Goal: Task Accomplishment & Management: Manage account settings

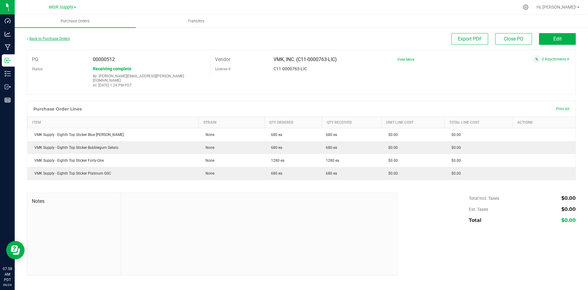
click at [47, 39] on link "Back to Purchase Orders" at bounding box center [48, 38] width 43 height 4
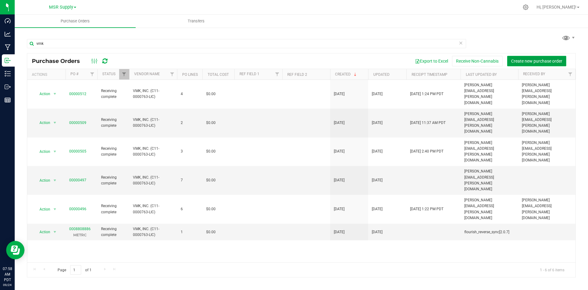
click at [559, 58] on button "Create new purchase order" at bounding box center [536, 61] width 59 height 10
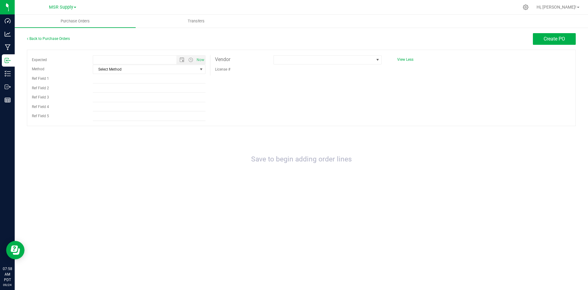
type input "[DATE] 7:58 AM"
click at [201, 71] on span "select" at bounding box center [201, 69] width 5 height 5
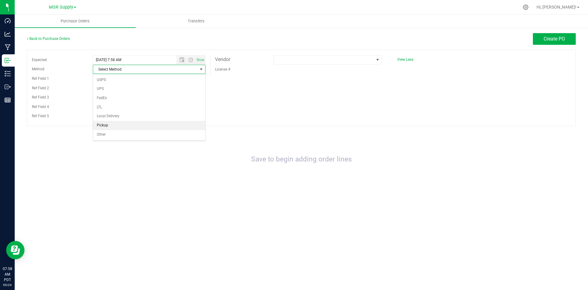
click at [133, 126] on li "Pickup" at bounding box center [149, 125] width 112 height 9
click at [328, 59] on span at bounding box center [324, 59] width 100 height 9
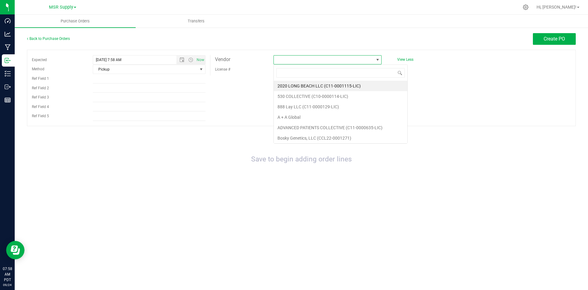
scroll to position [9, 108]
type input "de"
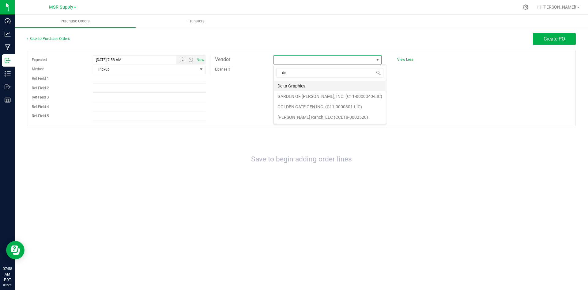
click at [281, 89] on li "Delta Graphics" at bounding box center [330, 86] width 112 height 10
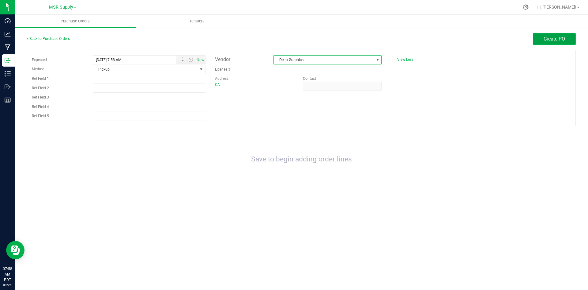
click at [555, 38] on span "Create PO" at bounding box center [554, 39] width 21 height 6
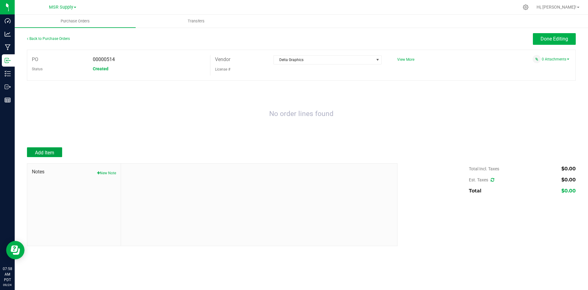
click at [55, 150] on button "Add Item" at bounding box center [44, 152] width 35 height 10
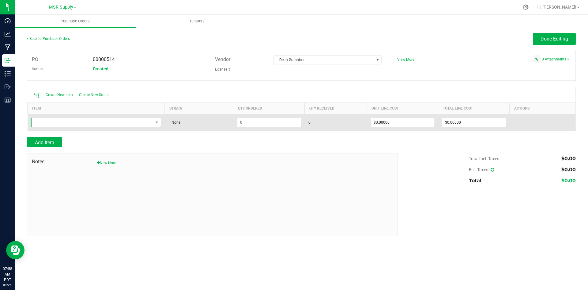
click at [94, 125] on span "NO DATA FOUND" at bounding box center [93, 122] width 122 height 9
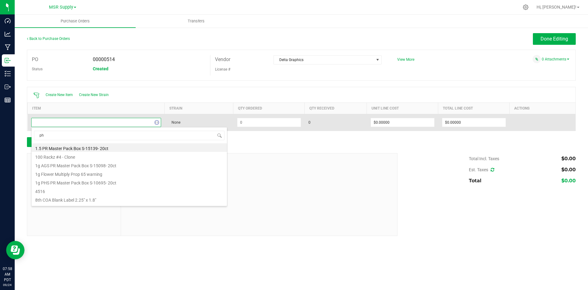
type input "phs"
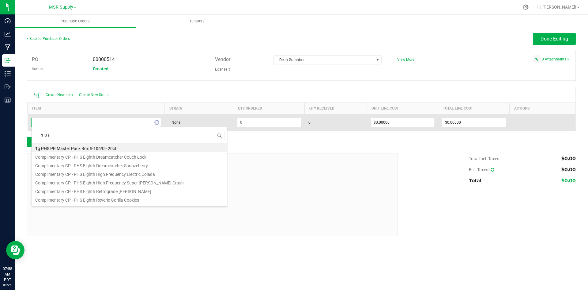
type input "PHS su"
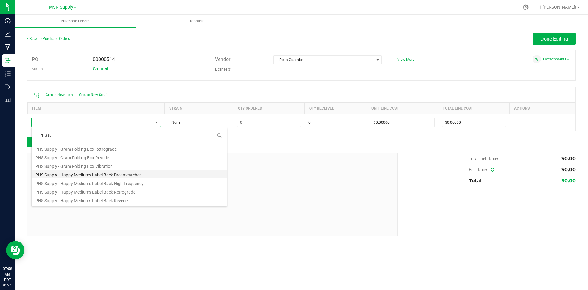
scroll to position [227, 0]
click at [107, 171] on li "PHS Supply - Happy Mediums Label Back Dreamcatcher" at bounding box center [129, 169] width 195 height 9
type input "$0.03000"
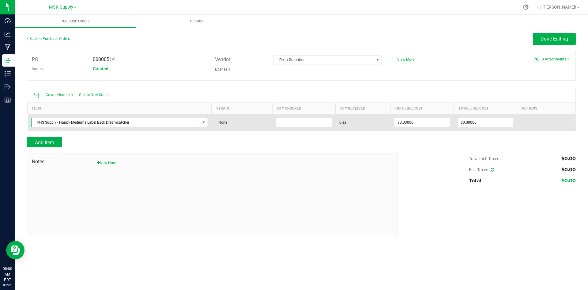
click at [303, 123] on input at bounding box center [303, 122] width 55 height 9
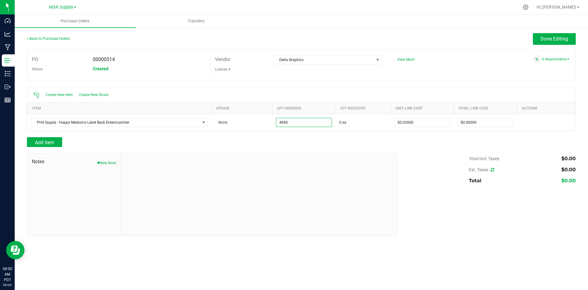
type input "4840 ea"
click at [390, 140] on div "Add Item" at bounding box center [210, 142] width 366 height 10
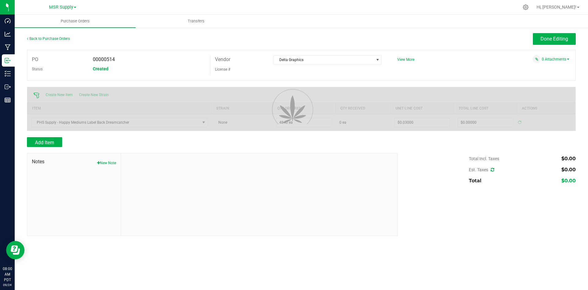
type input "$145.20000"
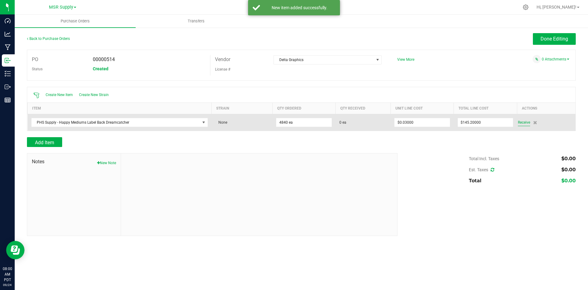
click at [523, 121] on span "Receive" at bounding box center [524, 122] width 12 height 7
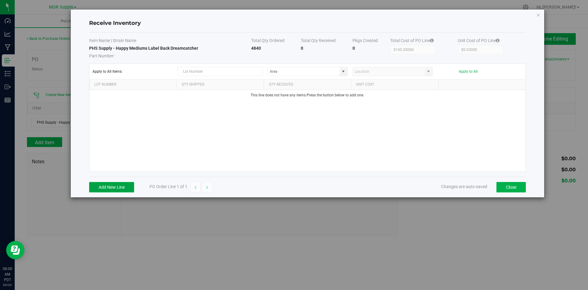
click at [129, 185] on button "Add New Line" at bounding box center [111, 187] width 45 height 10
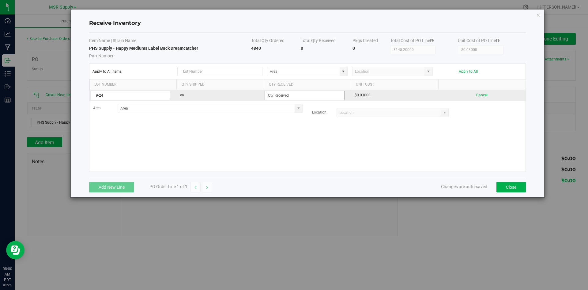
type input "9-24"
click at [310, 95] on input at bounding box center [304, 95] width 79 height 9
type input "4840 ea"
click at [378, 131] on kendo-grid-list "9-24 ea 4840 ea $0.03000 Cancel Area Location" at bounding box center [307, 131] width 436 height 82
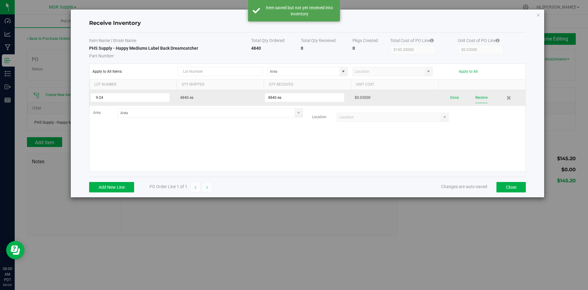
click at [481, 99] on button "Receive" at bounding box center [482, 97] width 12 height 11
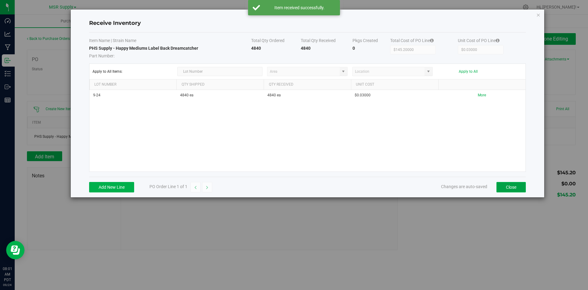
click at [505, 188] on button "Close" at bounding box center [511, 187] width 29 height 10
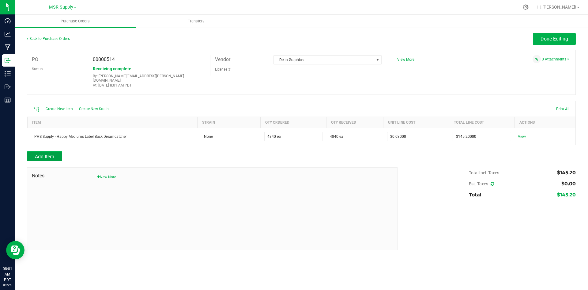
click at [57, 151] on button "Add Item" at bounding box center [44, 156] width 35 height 10
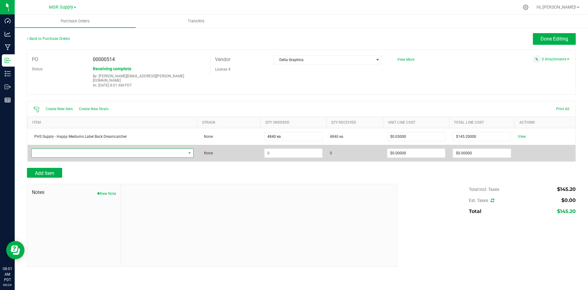
click at [168, 149] on span "NO DATA FOUND" at bounding box center [109, 153] width 154 height 9
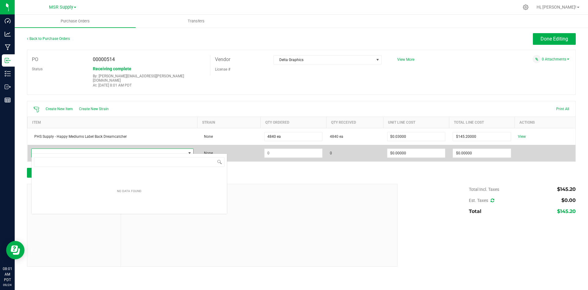
scroll to position [9, 161]
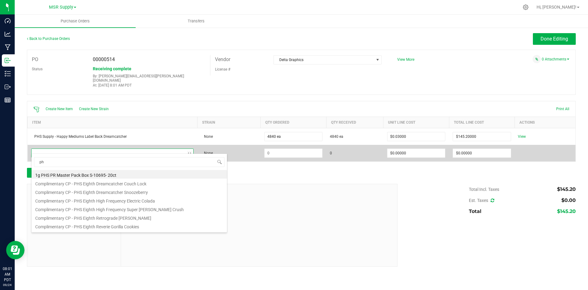
type input "p"
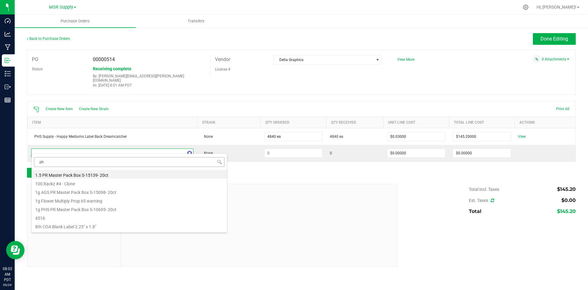
type input "phs"
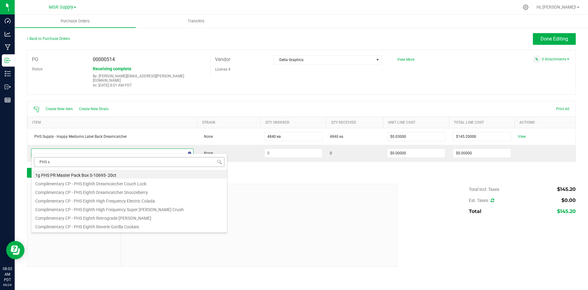
type input "PHS su"
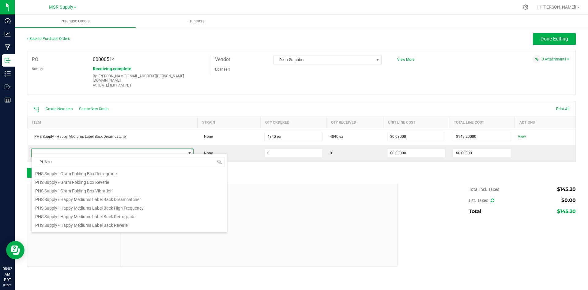
scroll to position [227, 0]
click at [145, 204] on li "PHS Supply - Happy Mediums Label Back High Frequency" at bounding box center [129, 204] width 195 height 9
type input "$0.03000"
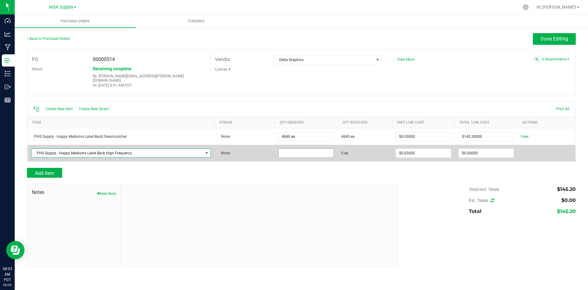
click at [299, 149] on input at bounding box center [306, 153] width 55 height 9
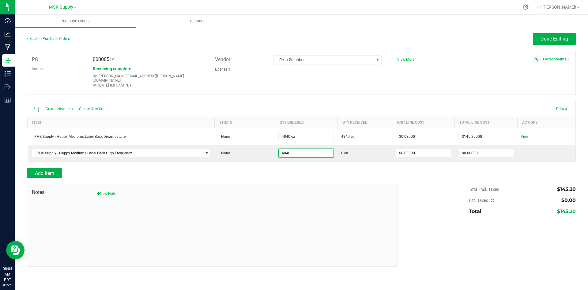
type input "4840 ea"
click at [349, 163] on div "Back to Purchase Orders Done Editing PO 00000514 Status Receiving complete By: …" at bounding box center [301, 149] width 549 height 233
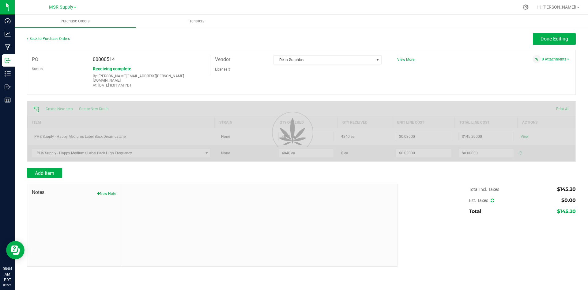
type input "$145.20000"
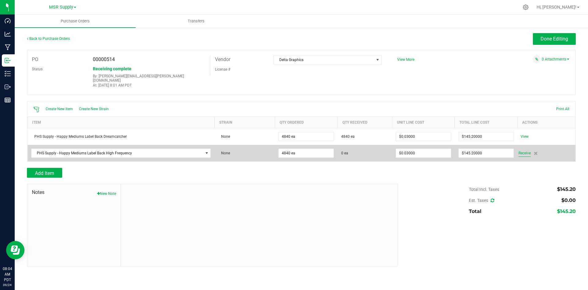
click at [523, 150] on span "Receive" at bounding box center [525, 152] width 12 height 7
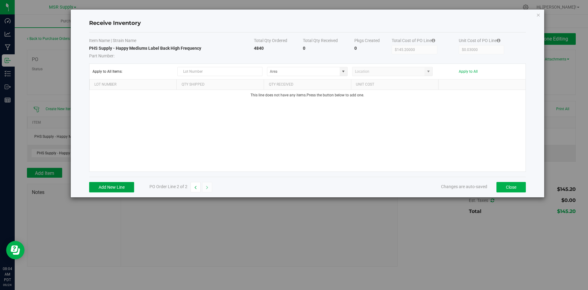
click at [107, 185] on button "Add New Line" at bounding box center [111, 187] width 45 height 10
type input "9-24"
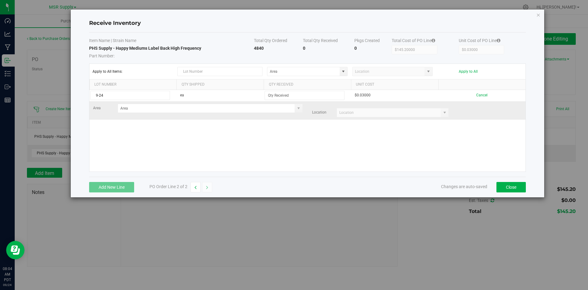
drag, startPoint x: 318, startPoint y: 142, endPoint x: 300, endPoint y: 112, distance: 35.1
click at [318, 142] on div "9-24 ea $0.03000 Cancel Area Location" at bounding box center [307, 131] width 436 height 82
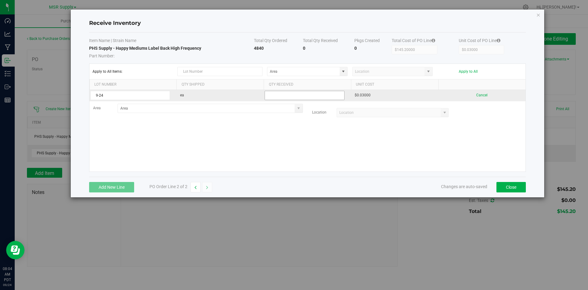
click at [285, 97] on input at bounding box center [304, 95] width 79 height 9
type input "4840 ea"
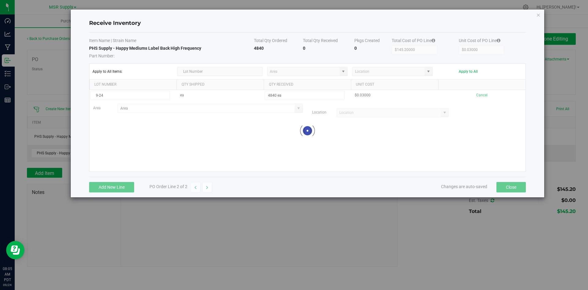
click at [449, 140] on kendo-grid-list "9-24 ea 4840 ea $0.03000 Cancel Area Location Loading" at bounding box center [307, 131] width 436 height 82
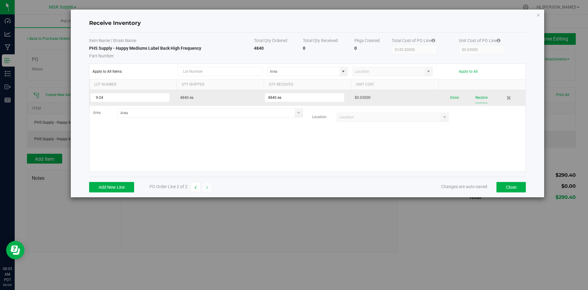
click at [482, 100] on button "Receive" at bounding box center [482, 97] width 12 height 11
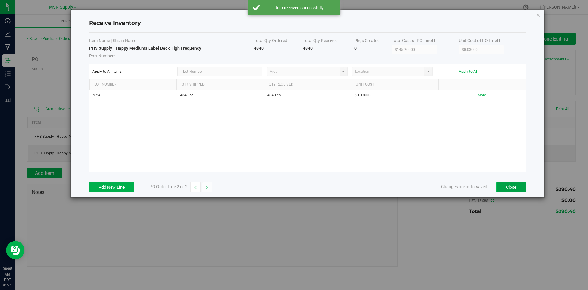
click at [514, 189] on button "Close" at bounding box center [511, 187] width 29 height 10
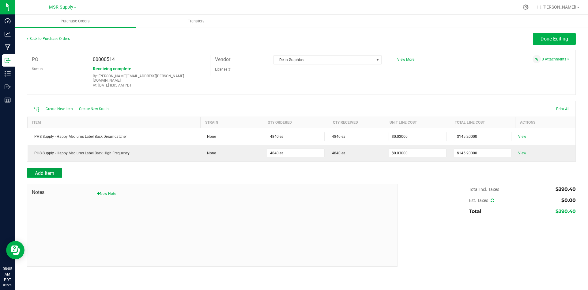
click at [47, 170] on span "Add Item" at bounding box center [44, 173] width 19 height 6
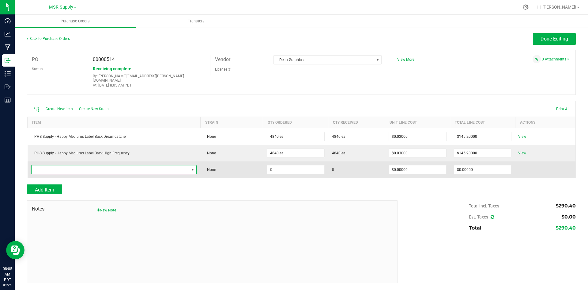
click at [192, 167] on span "NO DATA FOUND" at bounding box center [192, 169] width 5 height 5
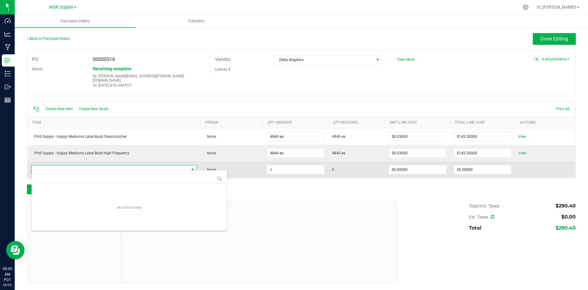
scroll to position [9, 164]
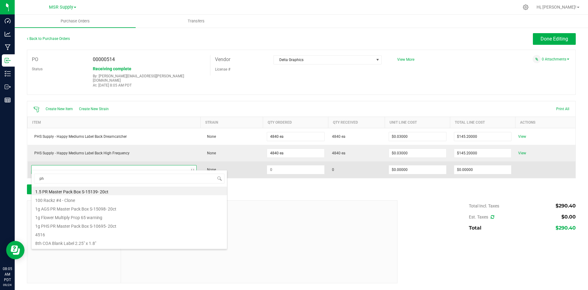
type input "phs"
type input "PHS su"
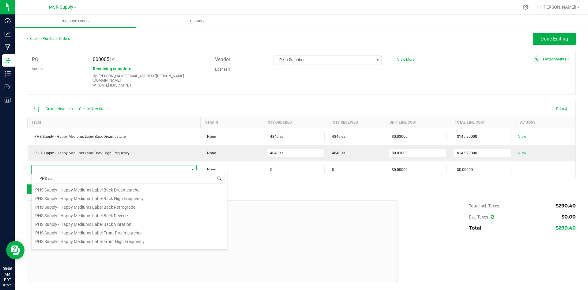
scroll to position [251, 0]
click at [125, 207] on li "PHS Supply - Happy Mediums Label Back Retrograde" at bounding box center [129, 205] width 195 height 9
type input "$0.03000"
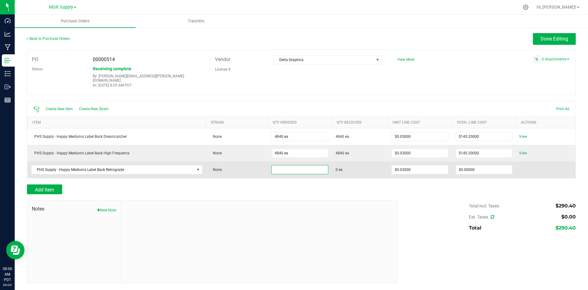
click at [273, 165] on input at bounding box center [300, 169] width 56 height 9
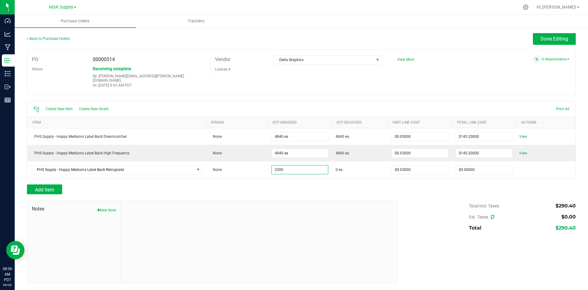
type input "2200 ea"
click at [326, 184] on div "Add Item" at bounding box center [210, 189] width 366 height 10
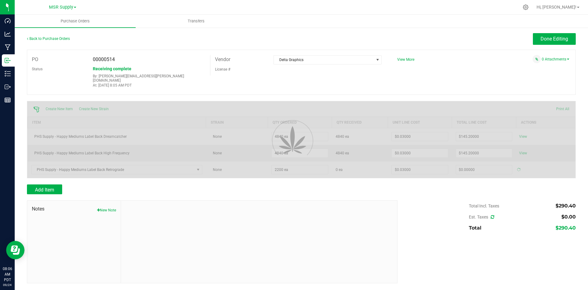
type input "$66.00000"
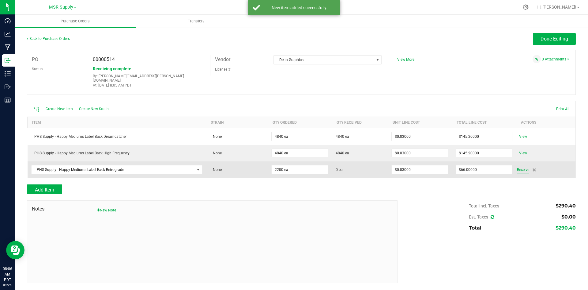
click at [523, 166] on span "Receive" at bounding box center [523, 169] width 12 height 7
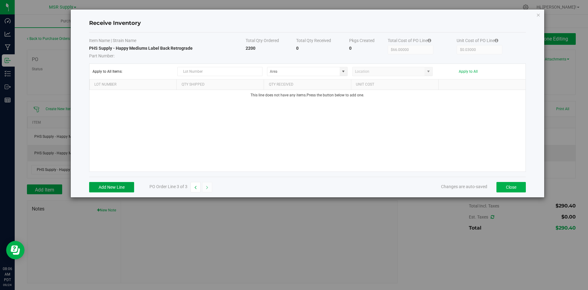
click at [116, 188] on button "Add New Line" at bounding box center [111, 187] width 45 height 10
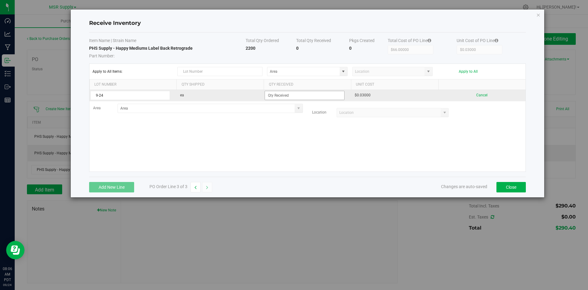
type input "9-24"
click at [307, 95] on input at bounding box center [304, 95] width 79 height 9
type input "2200 ea"
click at [479, 151] on kendo-grid-list "9-24 ea 2200 ea $0.03000 Cancel Area Location" at bounding box center [307, 131] width 436 height 82
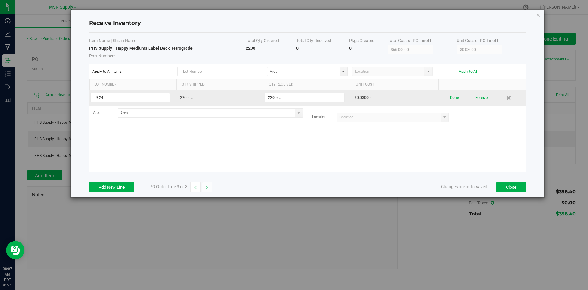
click at [481, 99] on button "Receive" at bounding box center [482, 97] width 12 height 11
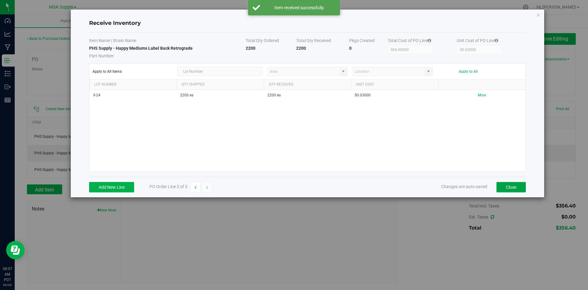
click at [513, 188] on button "Close" at bounding box center [511, 187] width 29 height 10
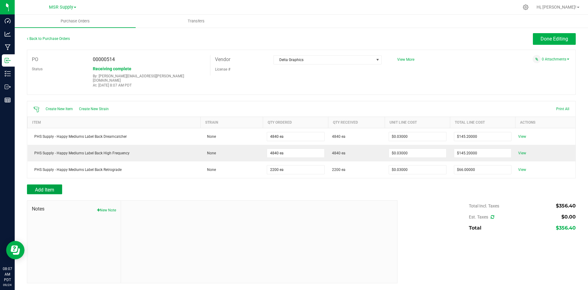
click at [54, 188] on button "Add Item" at bounding box center [44, 189] width 35 height 10
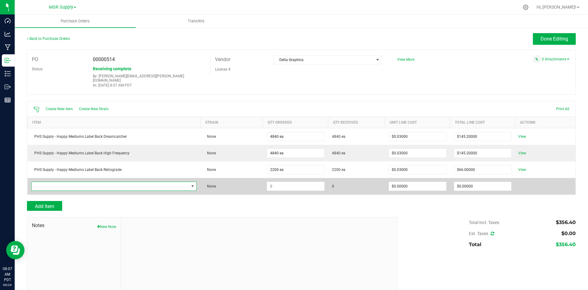
click at [110, 183] on span "NO DATA FOUND" at bounding box center [110, 186] width 157 height 9
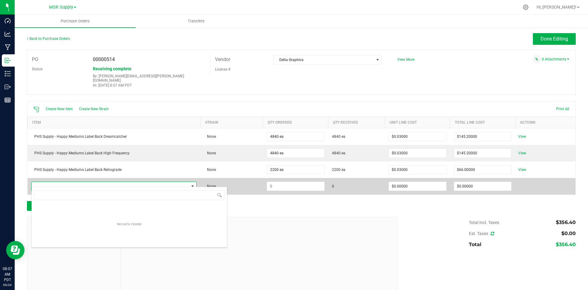
scroll to position [9, 164]
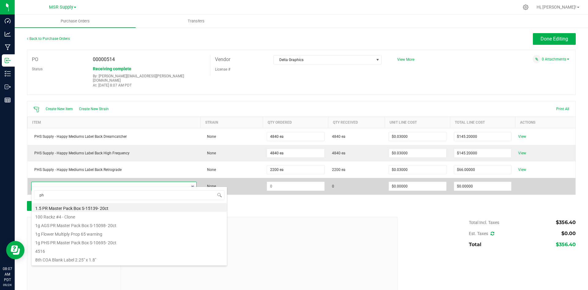
type input "phs"
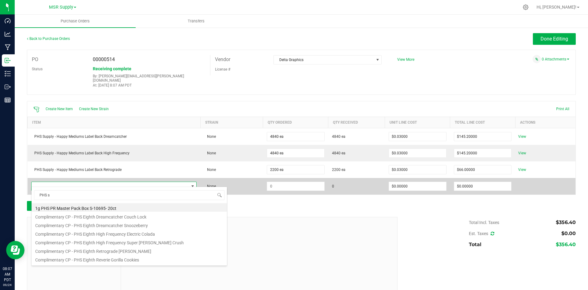
type input "PHS su"
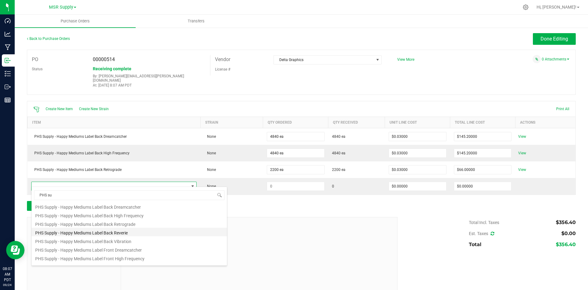
scroll to position [249, 0]
click at [97, 233] on li "PHS Supply - Happy Mediums Label Back Reverie" at bounding box center [129, 232] width 195 height 9
type input "$0.03000"
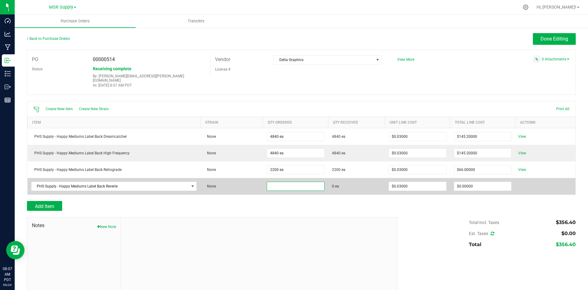
click at [287, 182] on input at bounding box center [295, 186] width 57 height 9
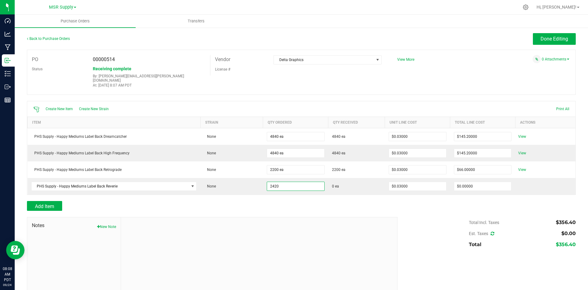
type input "2420 ea"
click at [327, 203] on div "Add Item" at bounding box center [210, 206] width 366 height 10
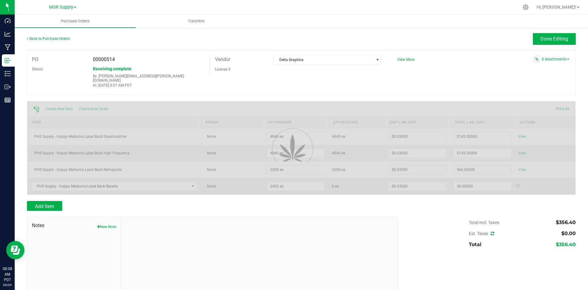
type input "$72.60000"
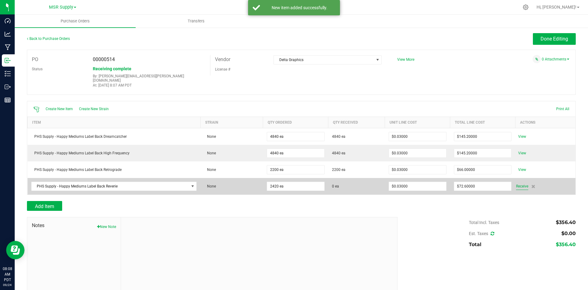
click at [518, 182] on span "Receive" at bounding box center [522, 185] width 12 height 7
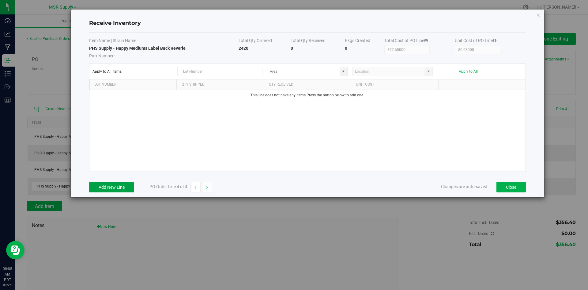
click at [119, 187] on button "Add New Line" at bounding box center [111, 187] width 45 height 10
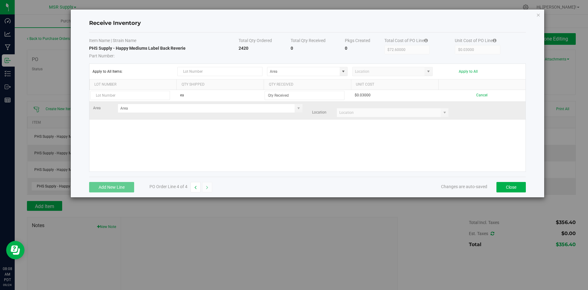
type input "2"
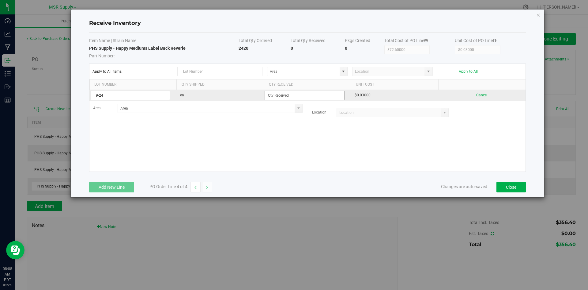
type input "9-24"
click at [291, 96] on input at bounding box center [304, 95] width 79 height 9
type input "2420 ea"
click at [342, 142] on kendo-grid-list "9-24 ea 2420 ea $0.03000 Cancel Area Location" at bounding box center [307, 131] width 436 height 82
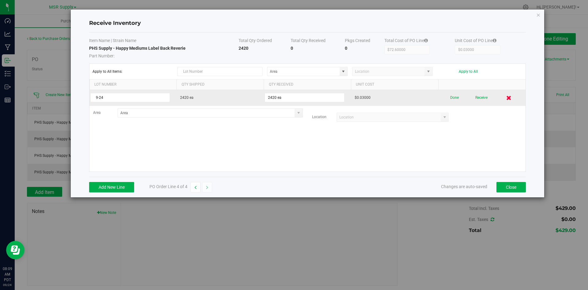
click at [510, 98] on icon at bounding box center [509, 97] width 5 height 5
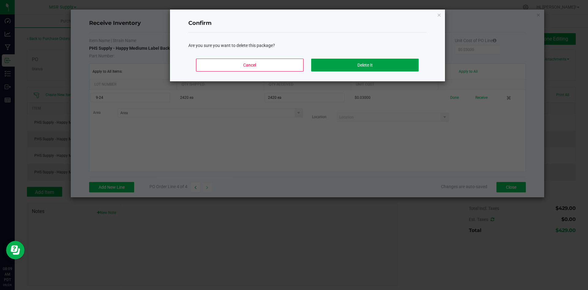
click at [354, 68] on button "Delete It" at bounding box center [364, 65] width 107 height 13
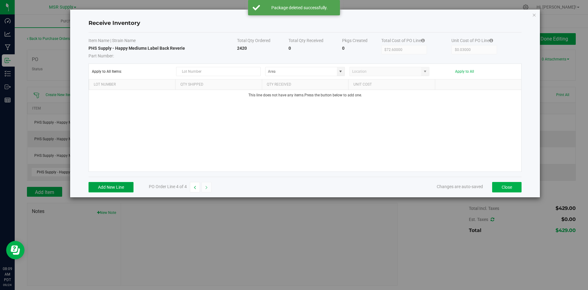
click at [108, 189] on button "Add New Line" at bounding box center [111, 187] width 45 height 10
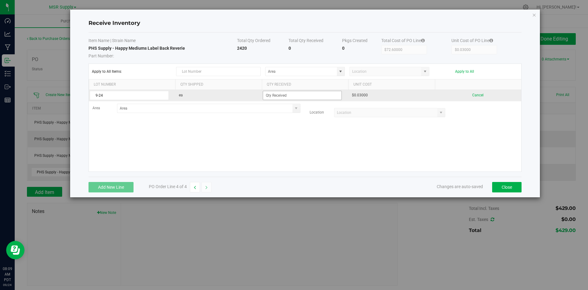
type input "9-24"
click at [305, 96] on input at bounding box center [302, 95] width 78 height 9
type input "2420 ea"
click at [350, 152] on kendo-grid-list "9-24 ea 2420 ea $0.03000 Cancel Area Location" at bounding box center [305, 131] width 433 height 82
click at [484, 95] on button "Receive" at bounding box center [478, 97] width 12 height 11
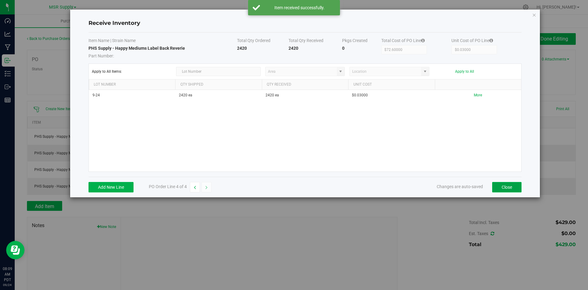
click at [504, 188] on button "Close" at bounding box center [506, 187] width 29 height 10
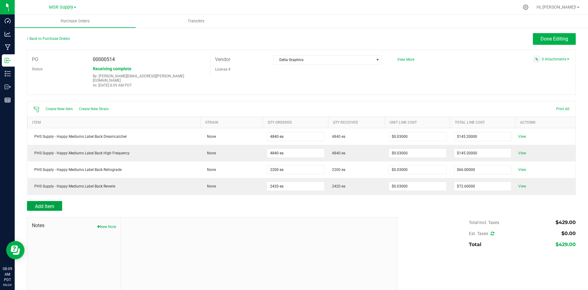
click at [51, 203] on span "Add Item" at bounding box center [44, 206] width 19 height 6
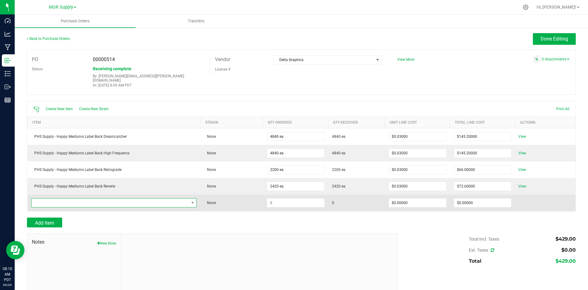
click at [186, 201] on span "NO DATA FOUND" at bounding box center [110, 202] width 157 height 9
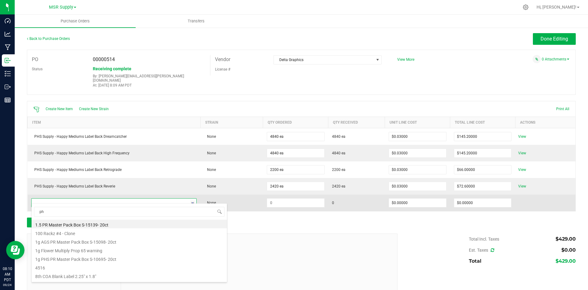
type input "phs"
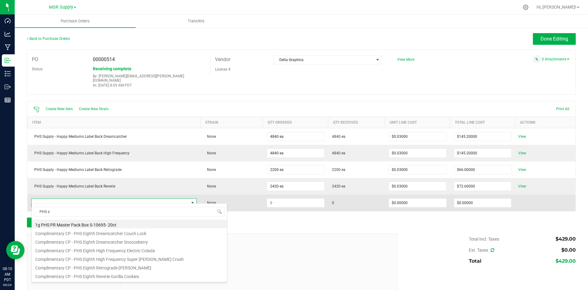
type input "PHS su"
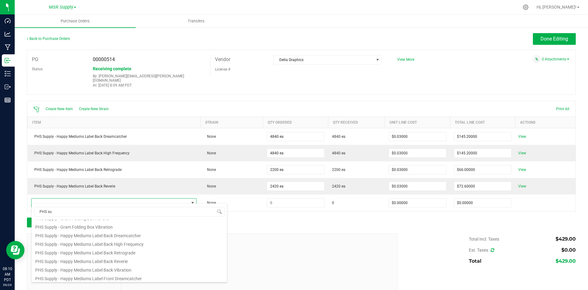
scroll to position [264, 0]
click at [134, 242] on li "PHS Supply - Happy Mediums Label Back Vibration" at bounding box center [129, 243] width 195 height 9
type input "$0.03000"
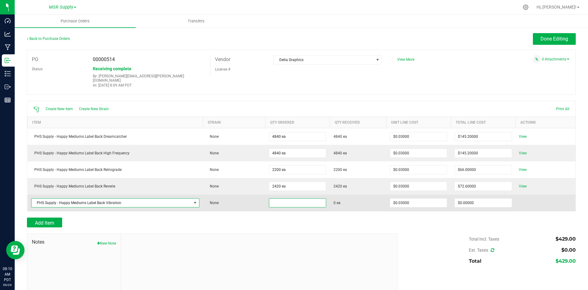
click at [286, 202] on input at bounding box center [297, 202] width 57 height 9
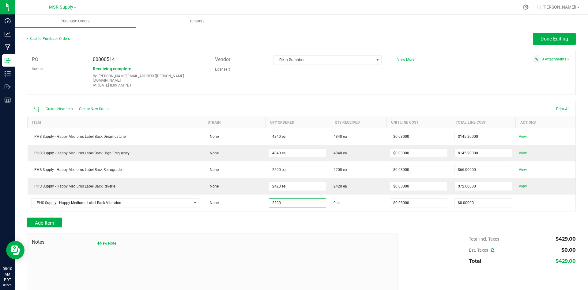
type input "2200 ea"
click at [418, 211] on div at bounding box center [301, 214] width 549 height 6
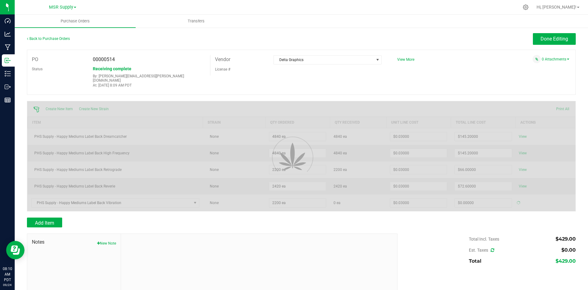
type input "$66.00000"
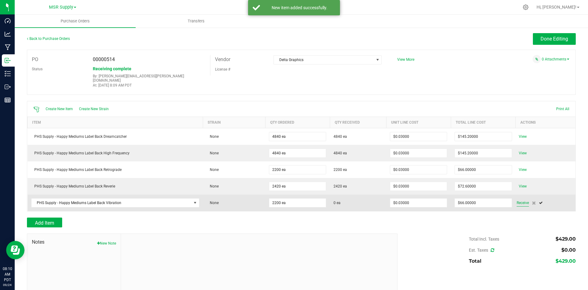
click at [523, 199] on span "Receive" at bounding box center [523, 202] width 12 height 7
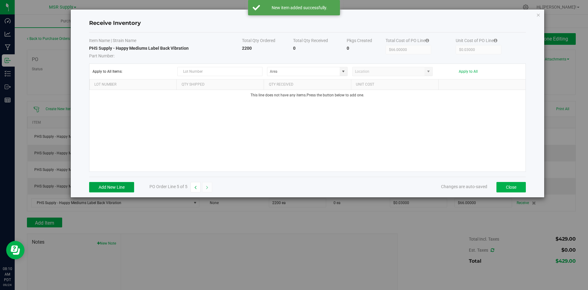
click at [110, 190] on button "Add New Line" at bounding box center [111, 187] width 45 height 10
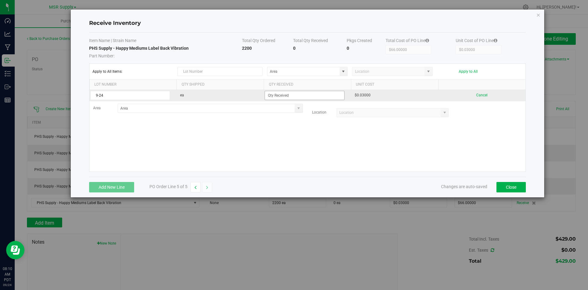
type input "9-24"
click at [286, 93] on input at bounding box center [304, 95] width 79 height 9
type input "2200 ea"
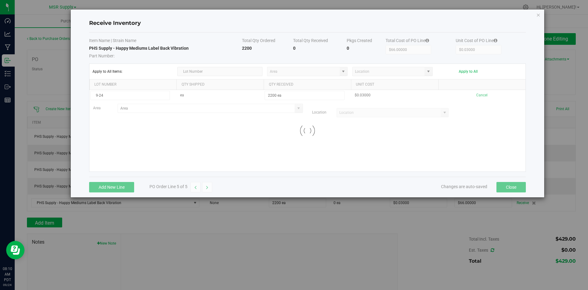
click at [395, 142] on kendo-grid-list "9-24 ea 2200 ea $0.03000 Cancel Area Location Loading" at bounding box center [307, 131] width 436 height 82
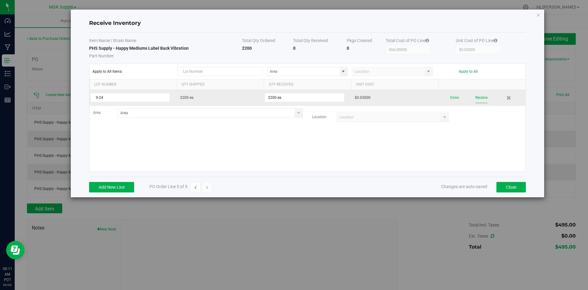
click at [482, 98] on button "Receive" at bounding box center [482, 97] width 12 height 11
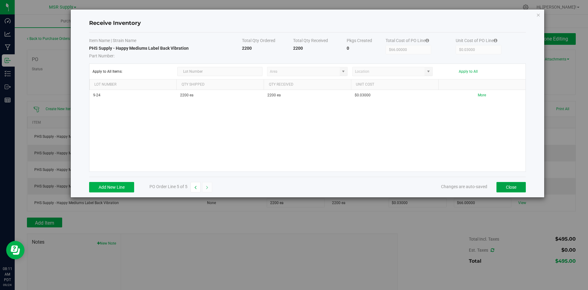
click at [515, 187] on button "Close" at bounding box center [511, 187] width 29 height 10
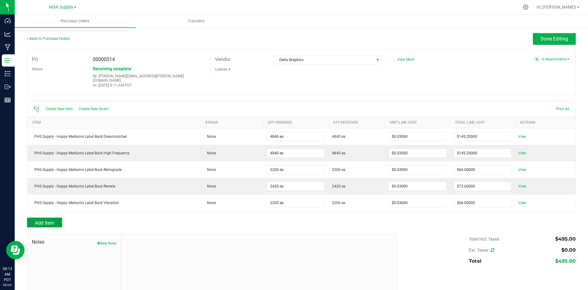
click at [58, 218] on button "Add Item" at bounding box center [44, 222] width 35 height 10
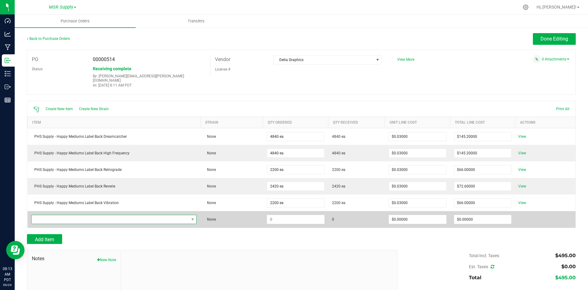
click at [170, 215] on span "NO DATA FOUND" at bounding box center [110, 219] width 157 height 9
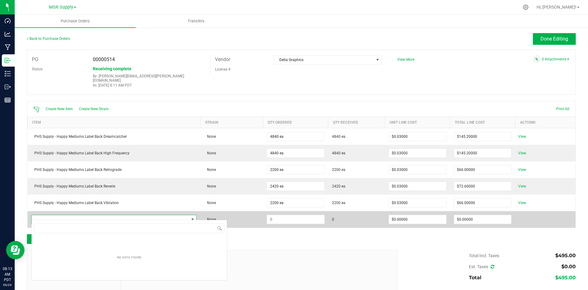
scroll to position [9, 164]
type input "9"
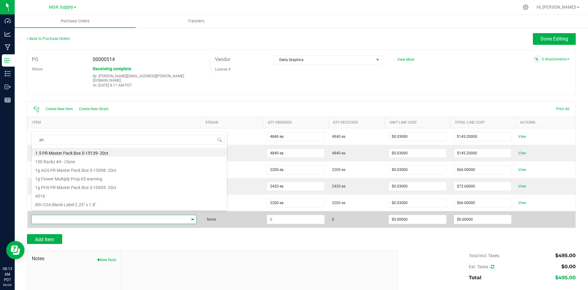
type input "phs"
type input "PHS sup"
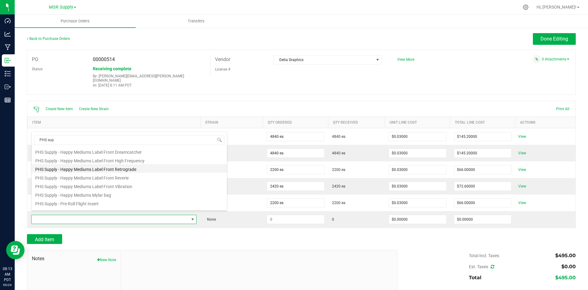
scroll to position [287, 0]
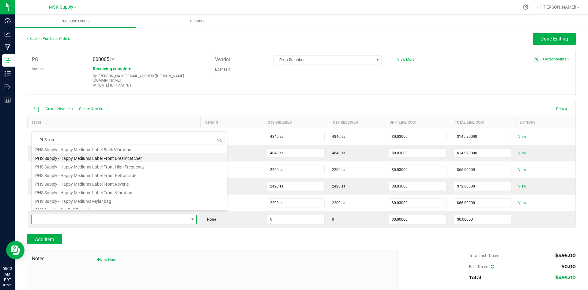
click at [153, 158] on li "PHS Supply - Happy Mediums Label Front Dreamcatcher" at bounding box center [129, 157] width 195 height 9
type input "$0.03000"
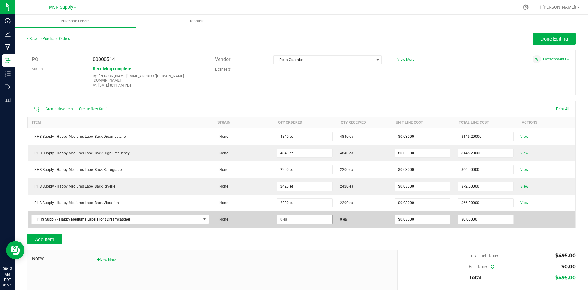
click at [281, 214] on span at bounding box center [305, 218] width 56 height 9
click at [281, 216] on input at bounding box center [304, 219] width 55 height 9
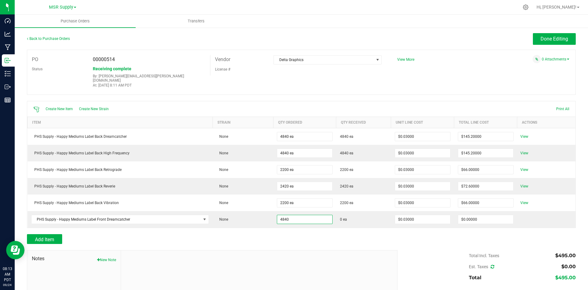
type input "4840 ea"
click at [366, 234] on div "Add Item" at bounding box center [210, 239] width 366 height 10
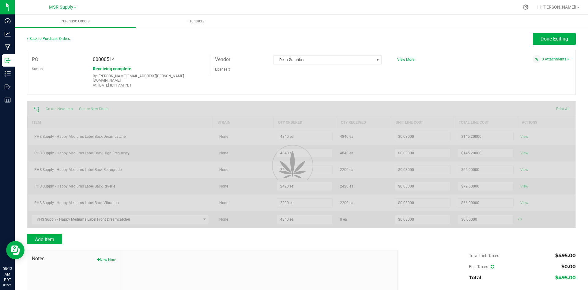
type input "$145.20000"
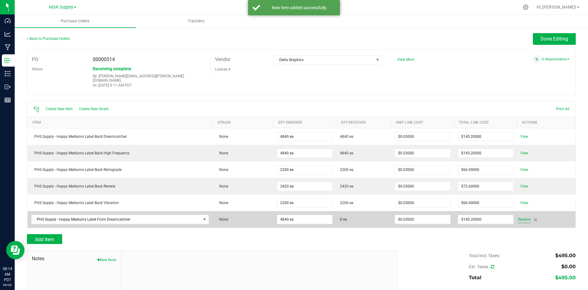
click at [522, 215] on span "Receive" at bounding box center [524, 218] width 12 height 7
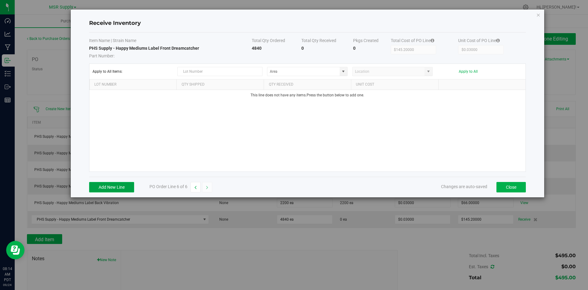
click at [106, 182] on button "Add New Line" at bounding box center [111, 187] width 45 height 10
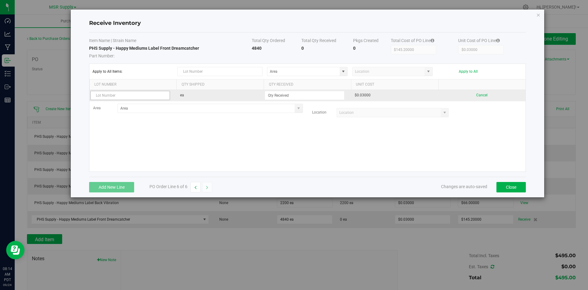
click at [121, 96] on input "text" at bounding box center [130, 95] width 80 height 9
type input "9-24"
click at [307, 93] on input at bounding box center [304, 95] width 79 height 9
type input "4840 ea"
click at [392, 141] on kendo-grid-list "9-24 ea 4840 ea $0.03000 Cancel Area Location" at bounding box center [307, 131] width 436 height 82
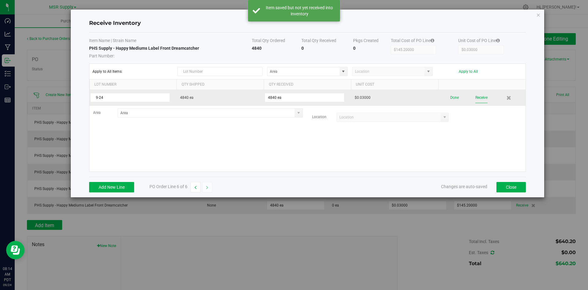
click at [483, 99] on button "Receive" at bounding box center [482, 97] width 12 height 11
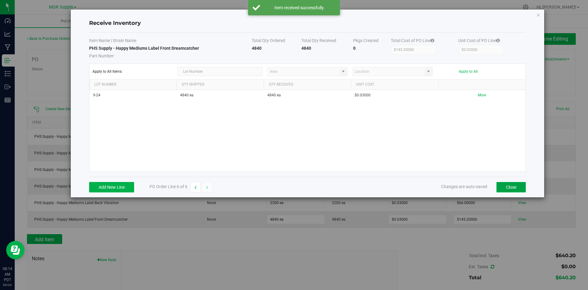
click at [516, 189] on button "Close" at bounding box center [511, 187] width 29 height 10
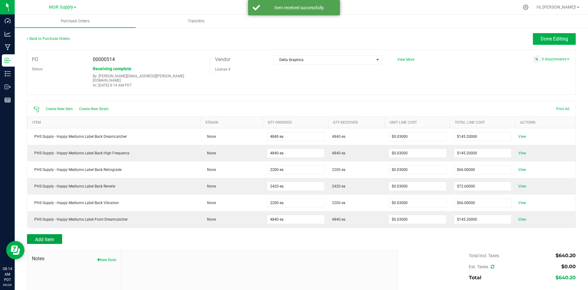
click at [39, 236] on span "Add Item" at bounding box center [44, 239] width 19 height 6
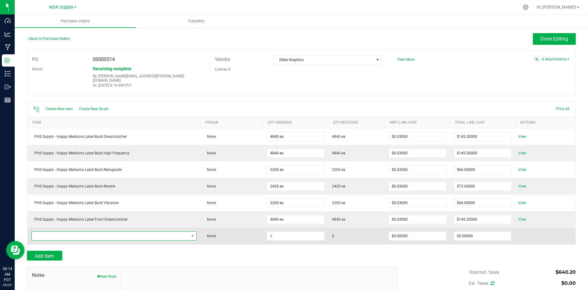
click at [111, 231] on span "NO DATA FOUND" at bounding box center [110, 235] width 157 height 9
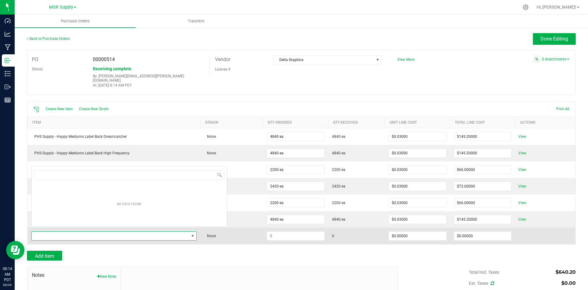
scroll to position [9, 164]
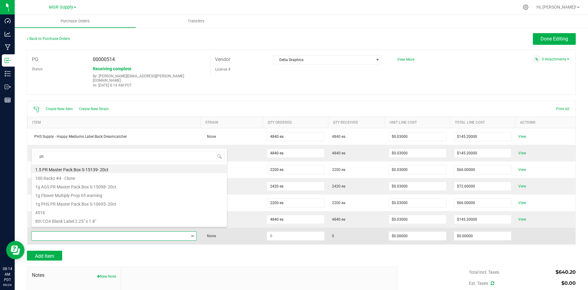
type input "phs"
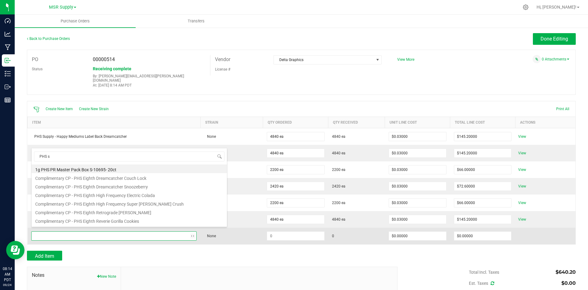
type input "PHS su"
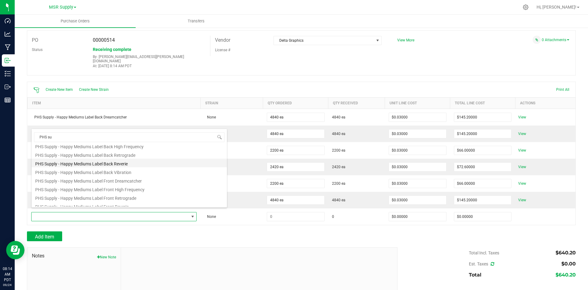
scroll to position [263, 0]
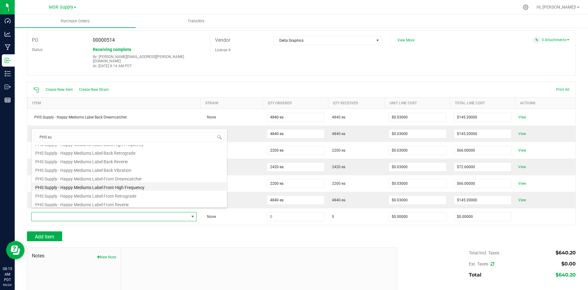
click at [138, 186] on li "PHS Supply - Happy Mediums Label Front High Frequency" at bounding box center [129, 186] width 195 height 9
type input "$0.03000"
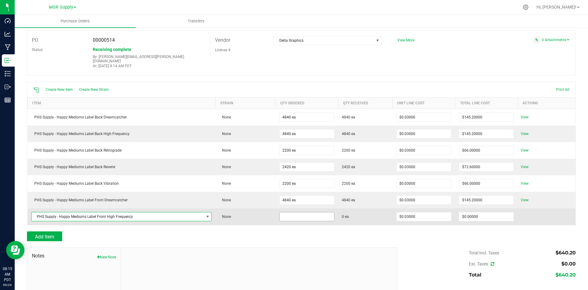
click at [311, 214] on input at bounding box center [307, 216] width 55 height 9
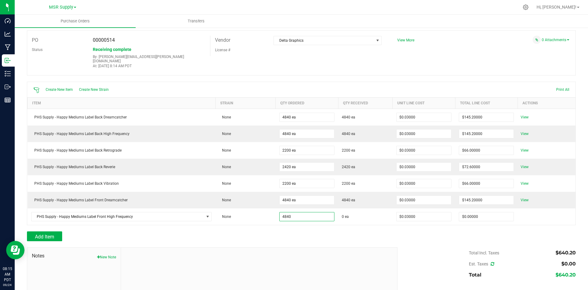
type input "4840 ea"
click at [353, 231] on div "Add Item" at bounding box center [210, 236] width 366 height 10
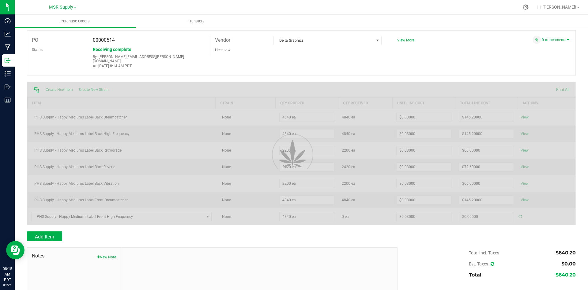
type input "$145.20000"
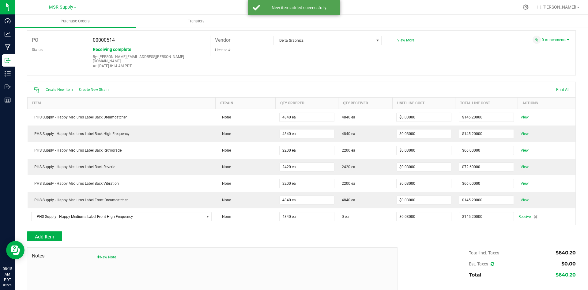
scroll to position [20, 0]
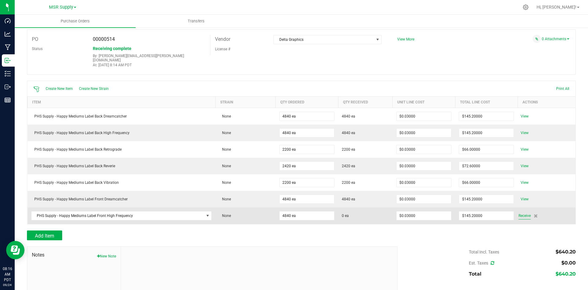
click at [525, 212] on span "Receive" at bounding box center [525, 215] width 12 height 7
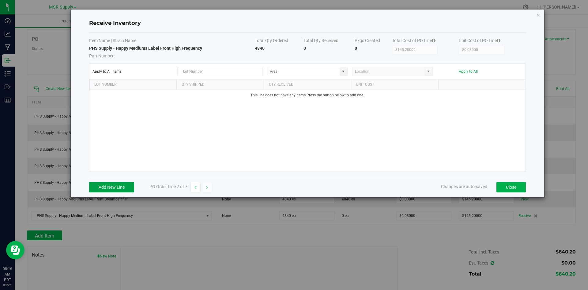
click at [123, 185] on button "Add New Line" at bounding box center [111, 187] width 45 height 10
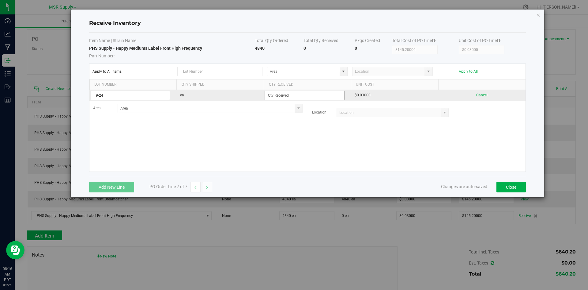
type input "9-24"
click at [302, 97] on input at bounding box center [304, 95] width 79 height 9
type input "4840 ea"
click at [407, 153] on kendo-grid-list "9-24 ea 4840 ea $0.03000 Cancel Area Location" at bounding box center [307, 131] width 436 height 82
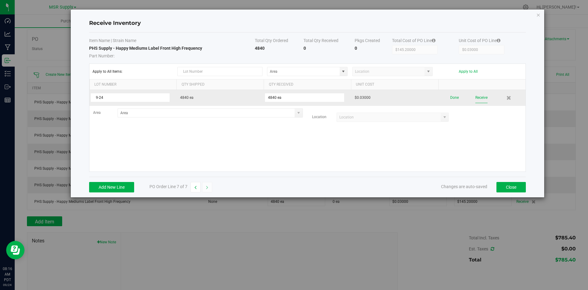
click at [481, 98] on button "Receive" at bounding box center [482, 97] width 12 height 11
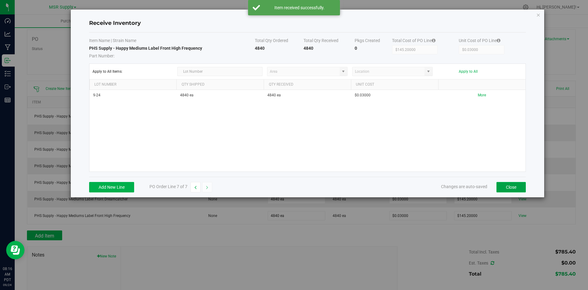
click at [511, 188] on button "Close" at bounding box center [511, 187] width 29 height 10
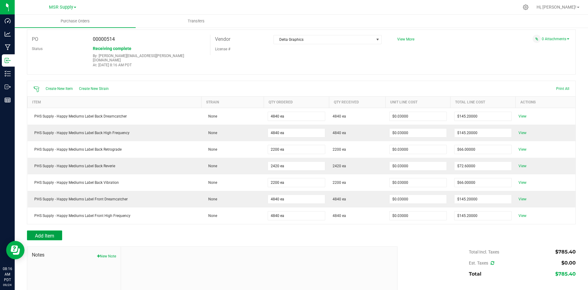
click at [45, 233] on span "Add Item" at bounding box center [44, 236] width 19 height 6
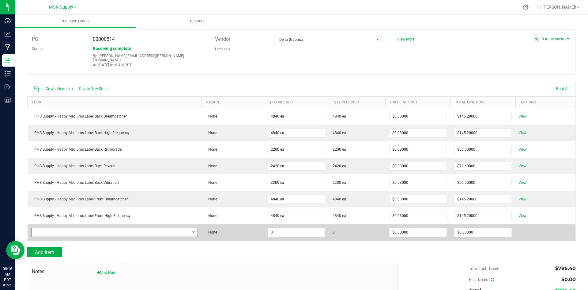
click at [110, 229] on span "NO DATA FOUND" at bounding box center [111, 232] width 158 height 9
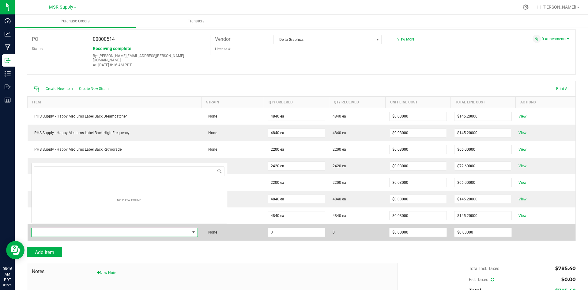
scroll to position [9, 165]
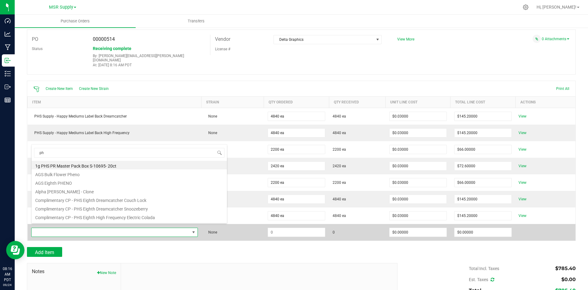
type input "phs"
type input "PHS su"
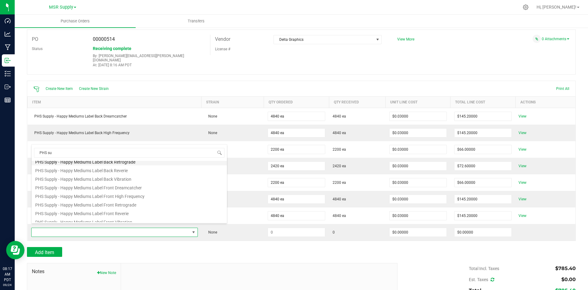
scroll to position [274, 0]
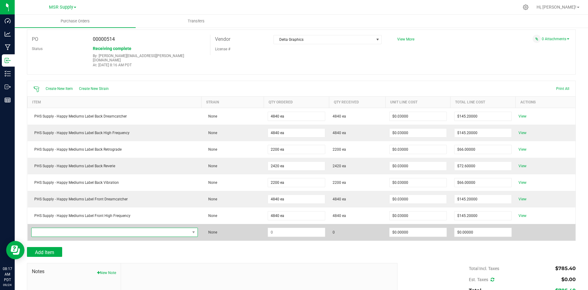
click at [179, 228] on span "NO DATA FOUND" at bounding box center [111, 232] width 158 height 9
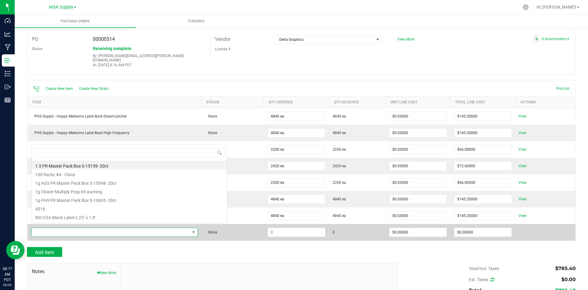
scroll to position [9, 165]
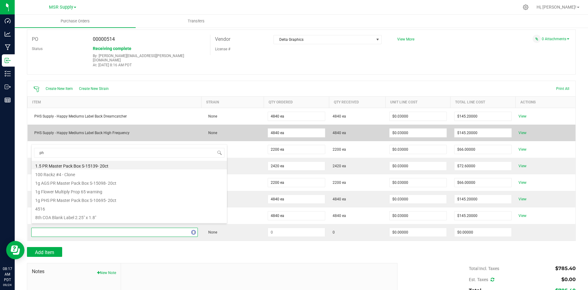
type input "phs"
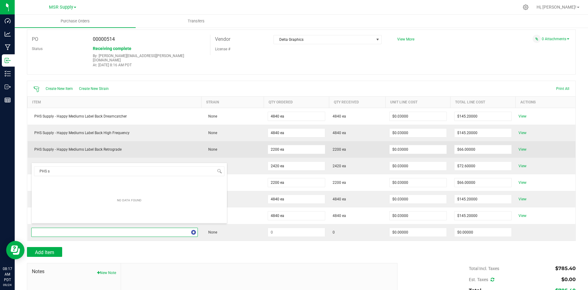
type input "PHS su"
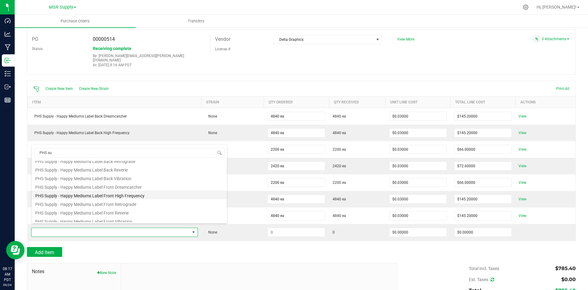
scroll to position [271, 0]
click at [140, 202] on li "PHS Supply - Happy Mediums Label Front Retrograde" at bounding box center [129, 202] width 195 height 9
type input "$0.03000"
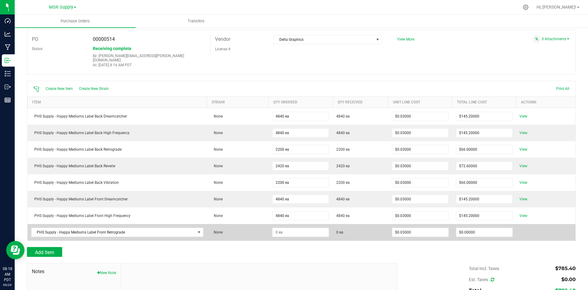
click at [318, 233] on td at bounding box center [301, 232] width 64 height 17
click at [320, 228] on input at bounding box center [301, 232] width 56 height 9
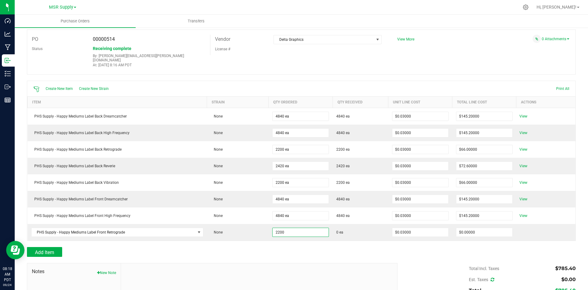
type input "2200 ea"
click at [433, 251] on div "Add Item" at bounding box center [301, 252] width 549 height 10
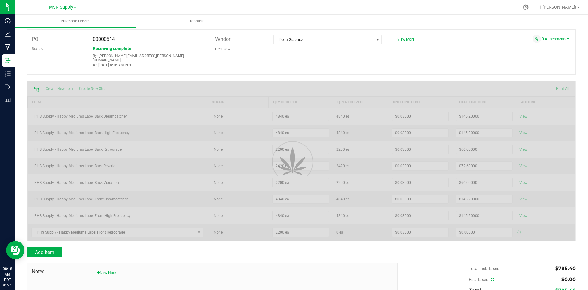
type input "$66.00000"
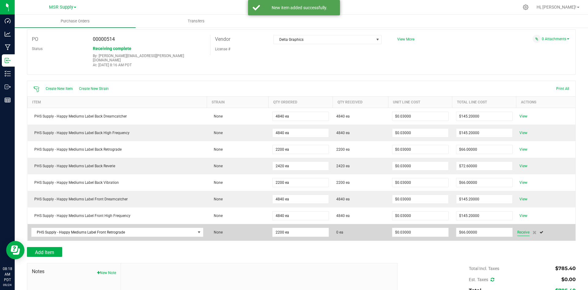
click at [528, 228] on span "Receive" at bounding box center [524, 231] width 12 height 7
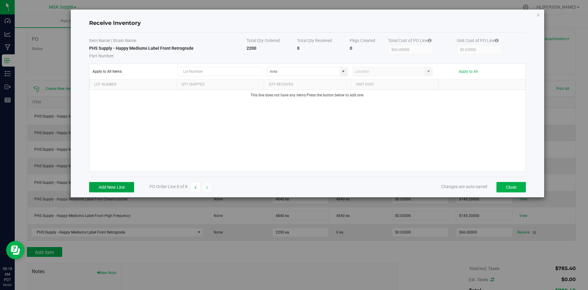
click at [105, 185] on button "Add New Line" at bounding box center [111, 187] width 45 height 10
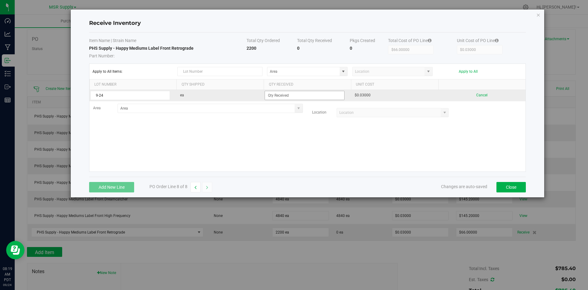
type input "9-24"
click at [285, 96] on input at bounding box center [304, 95] width 79 height 9
type input "2200 ea"
click at [293, 131] on kendo-grid-list "9-24 ea 2200 ea $0.03000 Cancel Area Location" at bounding box center [307, 131] width 436 height 82
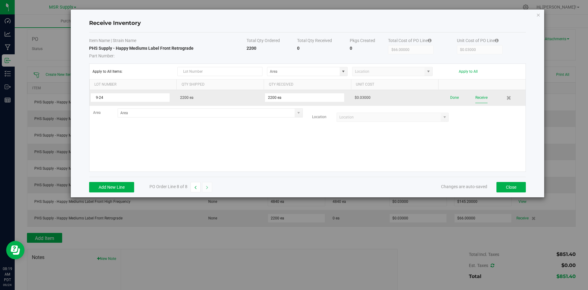
click at [481, 98] on button "Receive" at bounding box center [482, 97] width 12 height 11
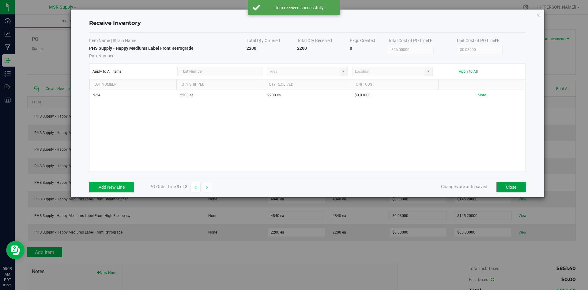
click at [516, 192] on button "Close" at bounding box center [511, 187] width 29 height 10
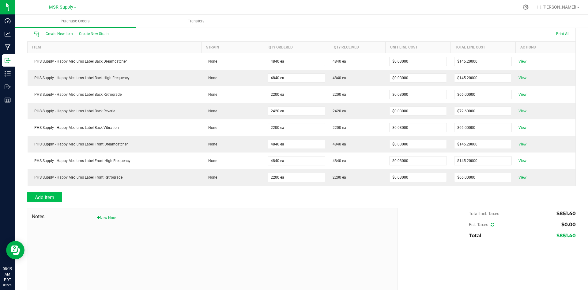
scroll to position [75, 0]
click at [54, 194] on span "Add Item" at bounding box center [44, 197] width 19 height 6
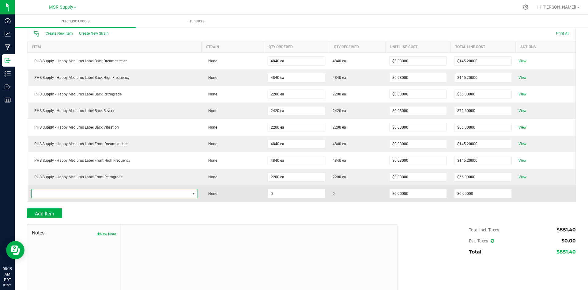
click at [57, 192] on span "NO DATA FOUND" at bounding box center [111, 193] width 158 height 9
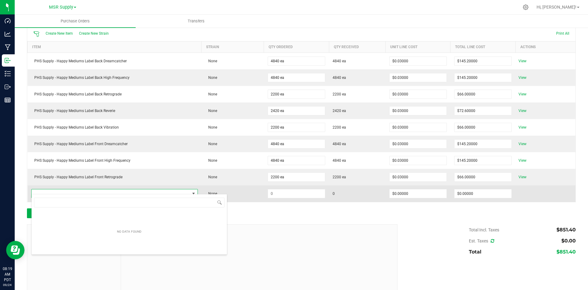
scroll to position [9, 165]
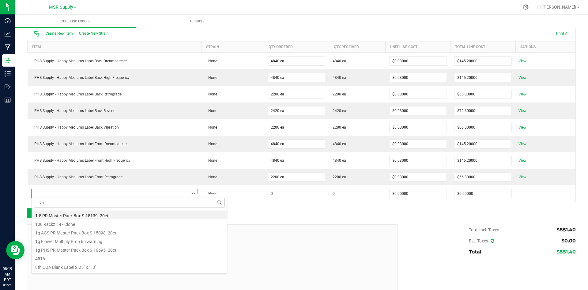
type input "phs"
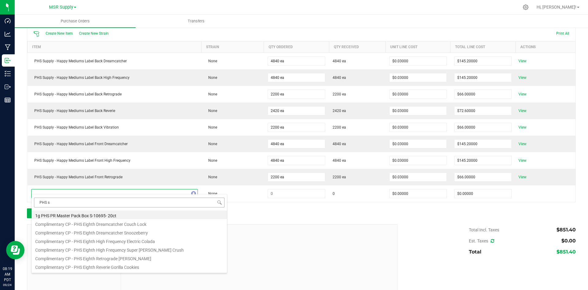
type input "PHS su"
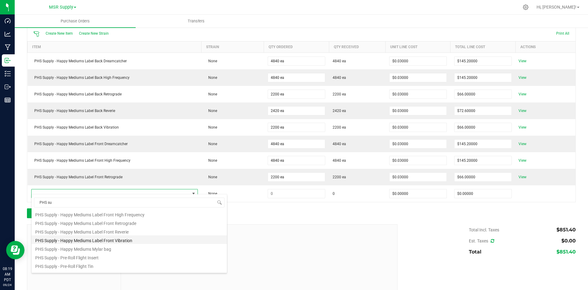
scroll to position [290, 0]
click at [98, 243] on li "PHS Supply - Happy Mediums Label Front Reverie" at bounding box center [129, 241] width 195 height 9
type input "$0.03000"
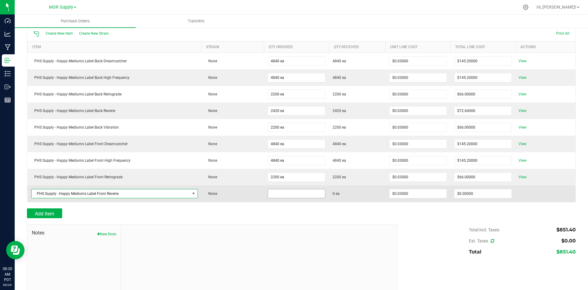
click at [299, 192] on input at bounding box center [296, 193] width 57 height 9
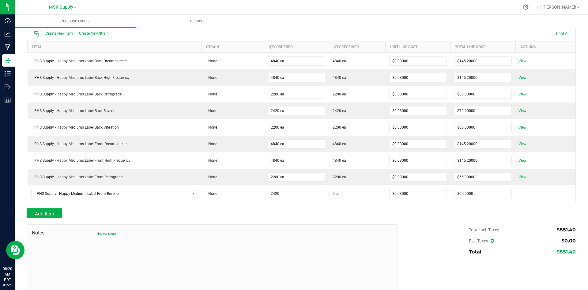
type input "2420 ea"
click at [365, 208] on div "Add Item" at bounding box center [210, 213] width 366 height 10
type input "$72.60000"
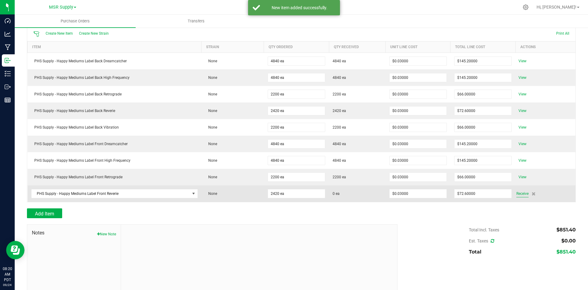
click at [527, 190] on span "Receive" at bounding box center [523, 193] width 12 height 7
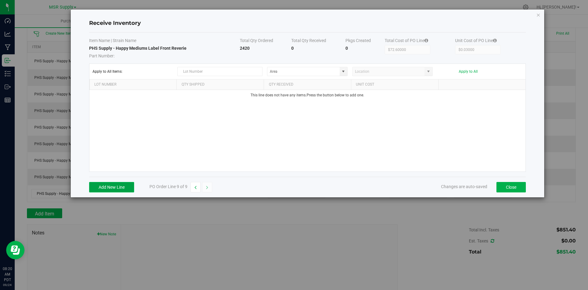
click at [117, 184] on button "Add New Line" at bounding box center [111, 187] width 45 height 10
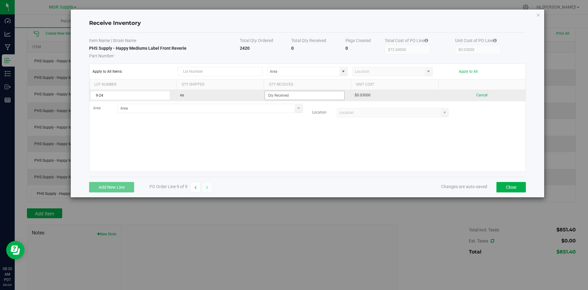
type input "9-24"
click at [322, 97] on input at bounding box center [304, 95] width 79 height 9
type input "2420 ea"
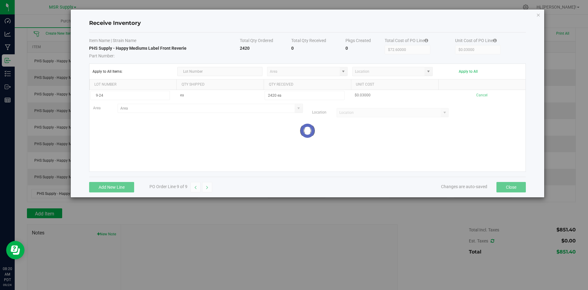
click at [392, 134] on kendo-grid-list "9-24 ea 2420 ea $0.03000 Cancel Area Location Loading" at bounding box center [307, 131] width 436 height 82
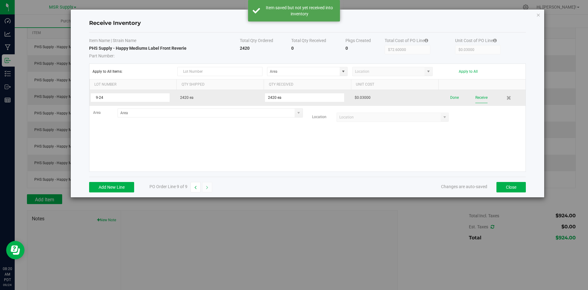
click at [486, 97] on button "Receive" at bounding box center [482, 97] width 12 height 11
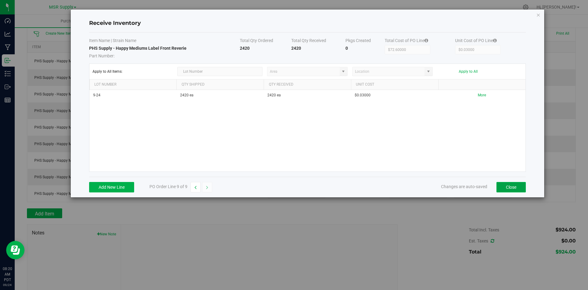
click at [509, 188] on button "Close" at bounding box center [511, 187] width 29 height 10
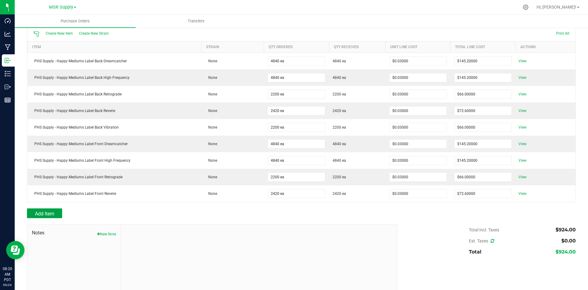
click at [49, 211] on span "Add Item" at bounding box center [44, 214] width 19 height 6
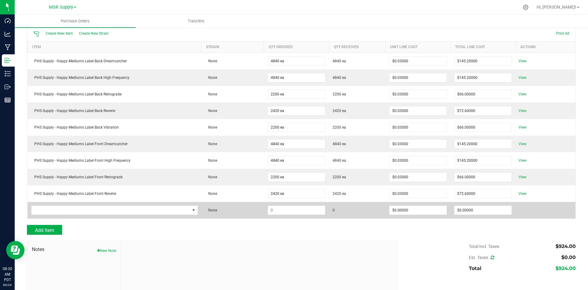
click at [49, 210] on td at bounding box center [115, 210] width 174 height 17
click at [93, 208] on span "NO DATA FOUND" at bounding box center [111, 210] width 158 height 9
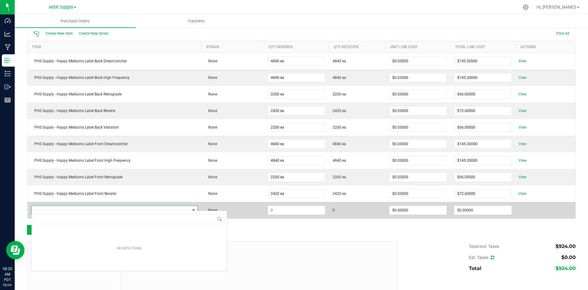
scroll to position [9, 165]
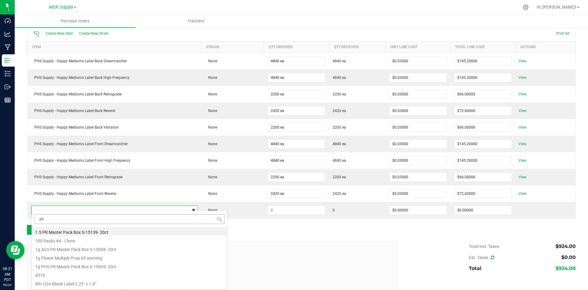
type input "phs"
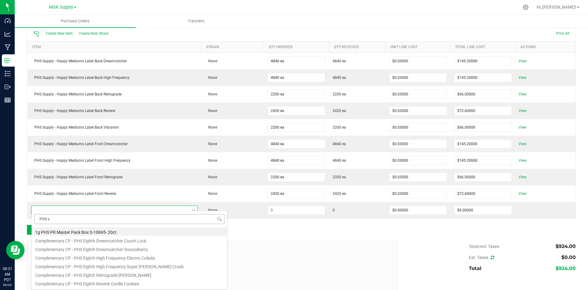
type input "PHS su"
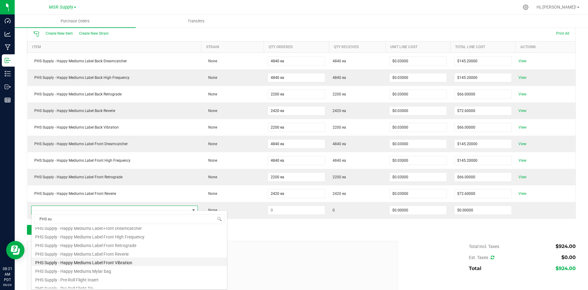
scroll to position [299, 0]
click at [126, 259] on li "PHS Supply - Happy Mediums Label Front Vibration" at bounding box center [129, 257] width 195 height 9
type input "$0.03000"
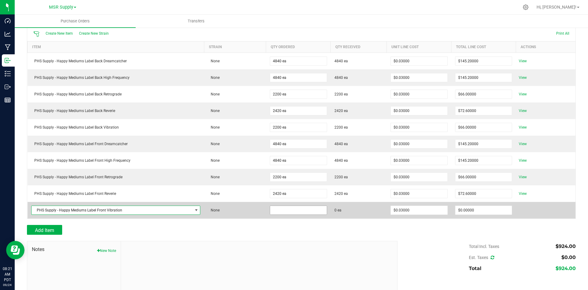
click at [305, 206] on input at bounding box center [298, 210] width 57 height 9
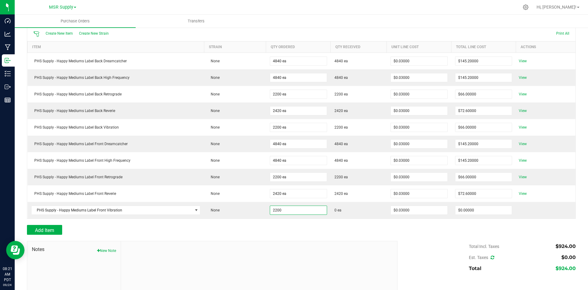
type input "2200 ea"
click at [429, 225] on div "Add Item" at bounding box center [301, 230] width 549 height 10
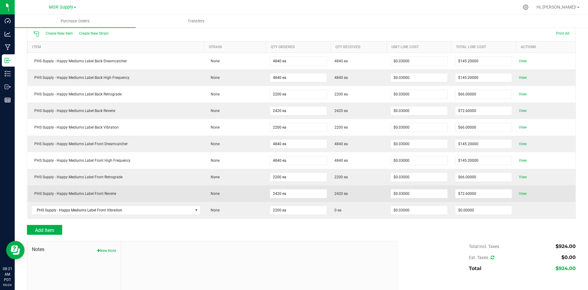
type input "$66.00000"
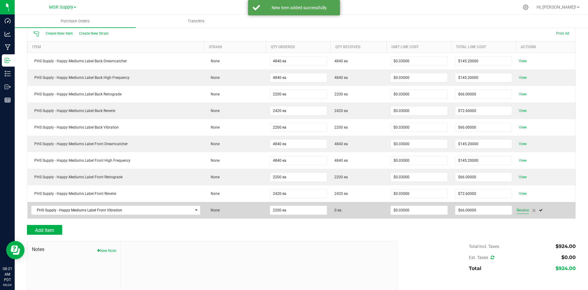
click at [521, 206] on span "Receive" at bounding box center [523, 209] width 12 height 7
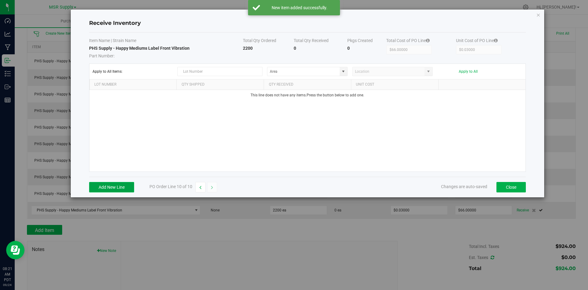
click at [117, 183] on button "Add New Line" at bounding box center [111, 187] width 45 height 10
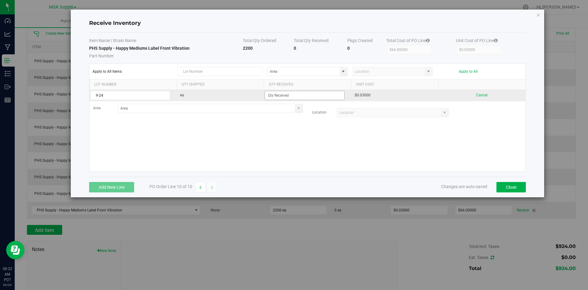
type input "9-24"
click at [278, 96] on input at bounding box center [304, 95] width 79 height 9
type input "2200 ea"
click at [413, 134] on kendo-grid-list "9-24 ea 2200 ea $0.03000 Cancel Area Location" at bounding box center [307, 131] width 436 height 82
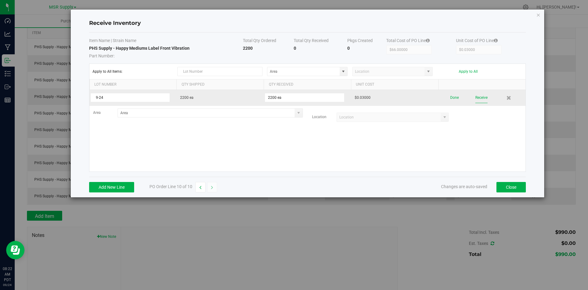
click at [486, 97] on button "Receive" at bounding box center [482, 97] width 12 height 11
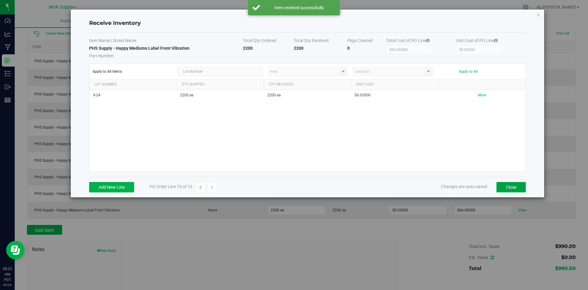
click at [519, 184] on button "Close" at bounding box center [511, 187] width 29 height 10
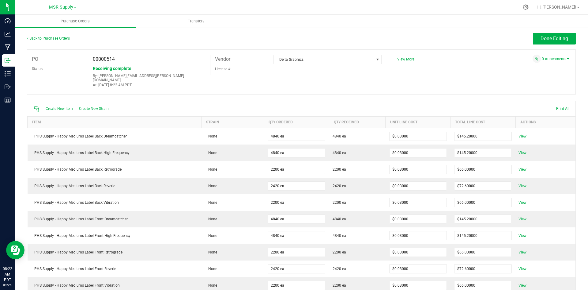
scroll to position [0, 0]
click at [541, 40] on span "Done Editing" at bounding box center [555, 39] width 28 height 6
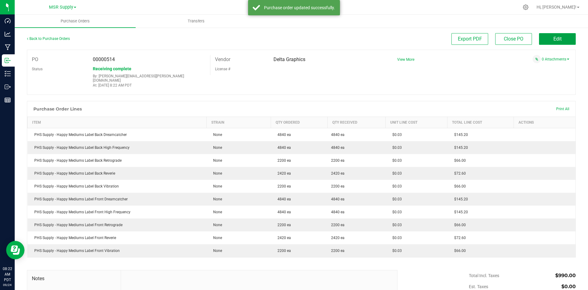
click at [539, 40] on button "Edit" at bounding box center [557, 39] width 37 height 12
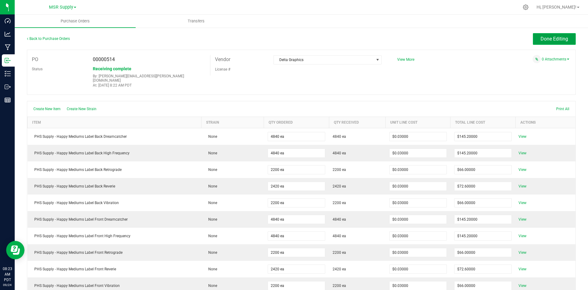
click at [560, 42] on button "Done Editing" at bounding box center [554, 39] width 43 height 12
